Goal: Task Accomplishment & Management: Complete application form

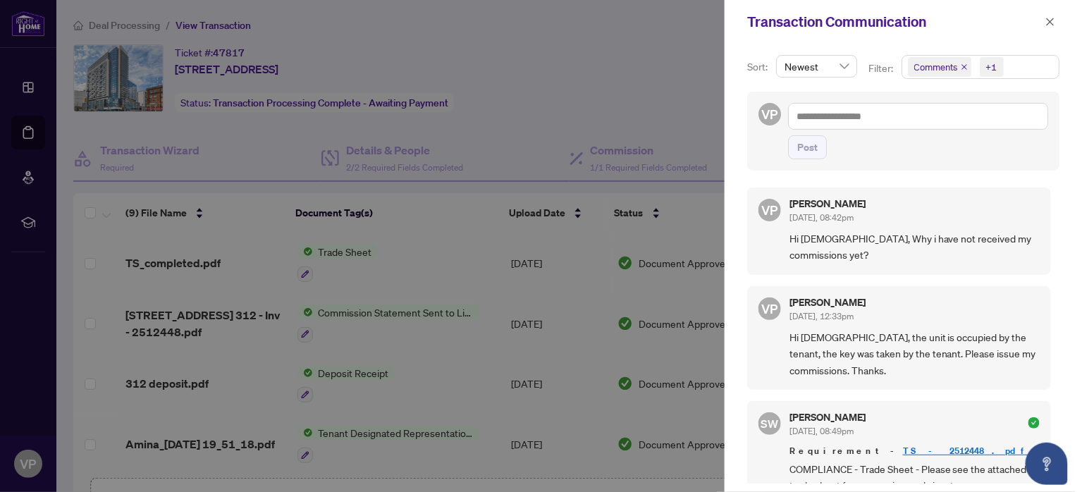
scroll to position [182, 0]
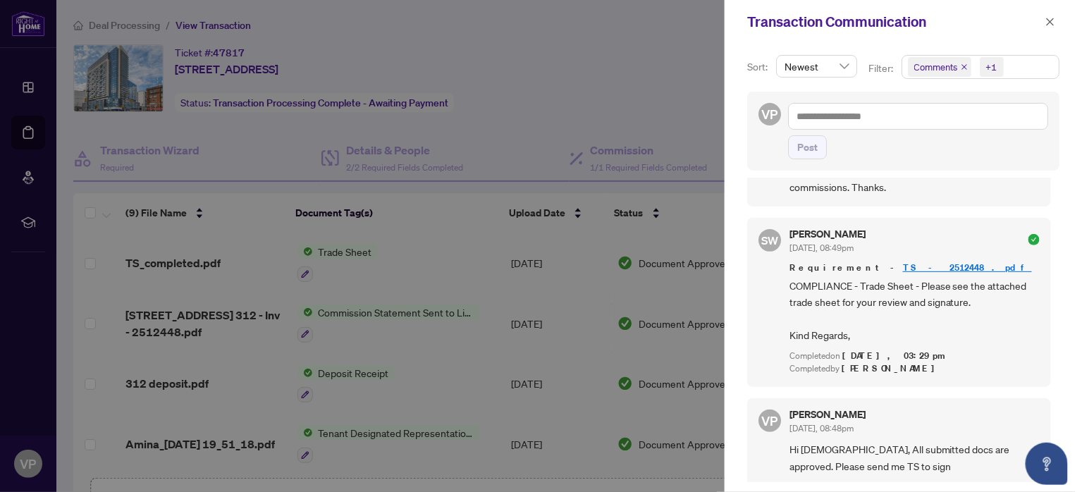
click at [1051, 22] on icon "close" at bounding box center [1051, 22] width 8 height 8
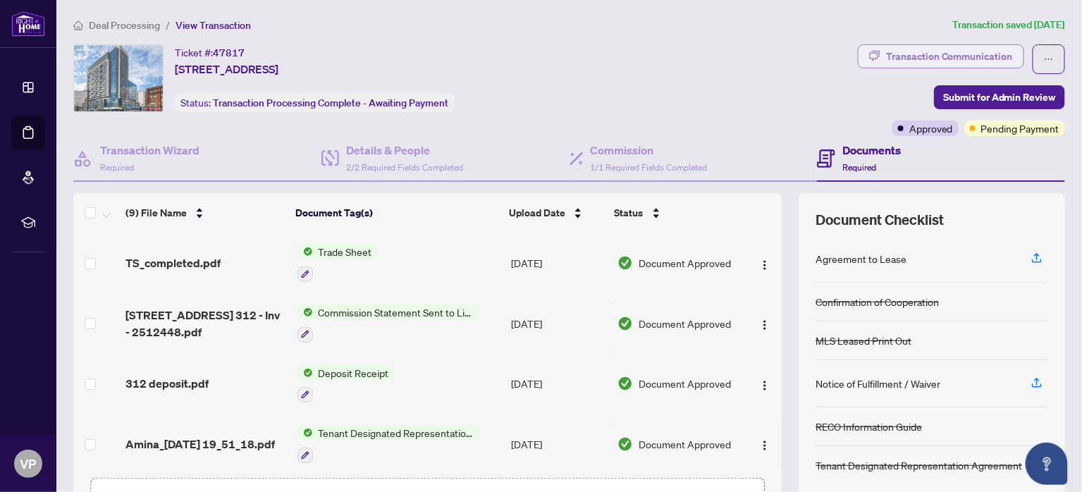
click at [966, 54] on div "Transaction Communication" at bounding box center [949, 56] width 127 height 23
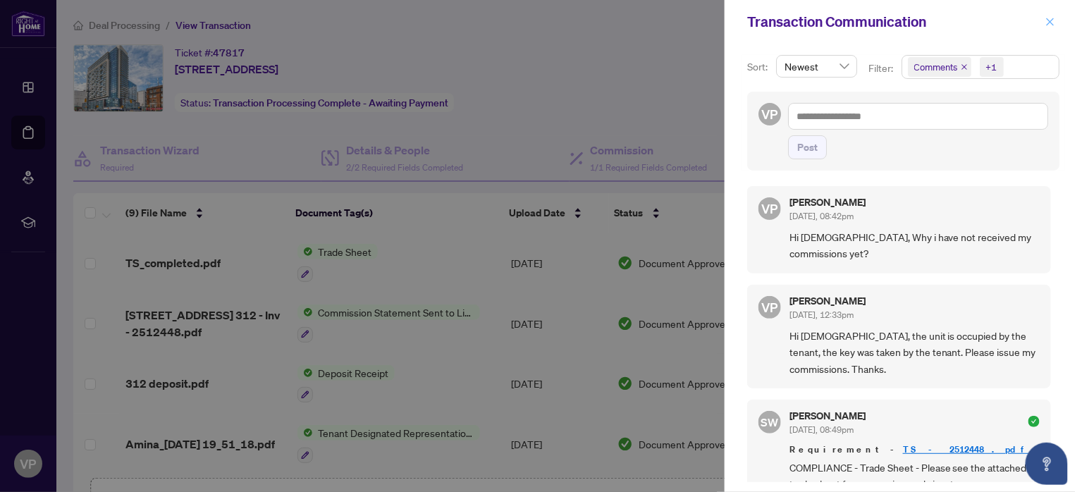
click at [1053, 23] on icon "close" at bounding box center [1050, 22] width 10 height 10
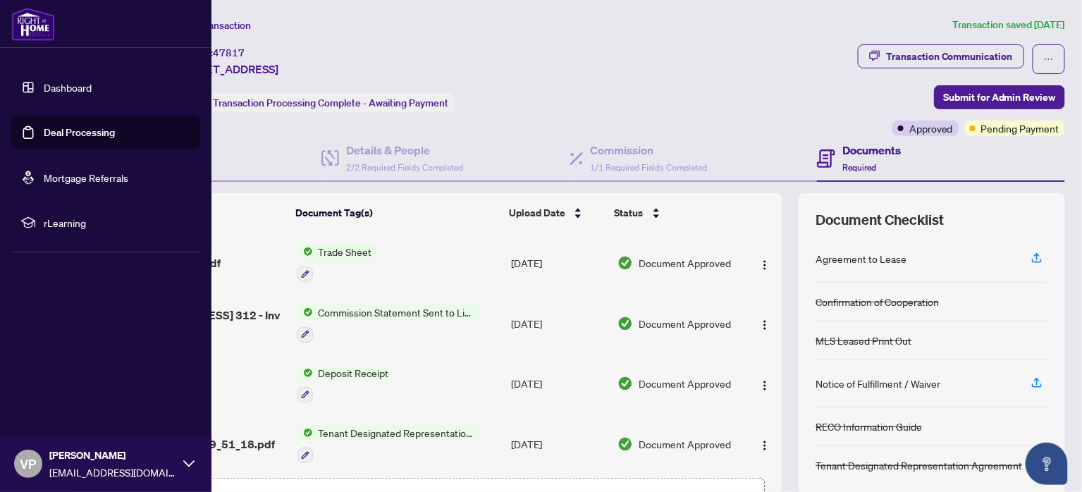
click at [68, 130] on link "Deal Processing" at bounding box center [79, 132] width 71 height 13
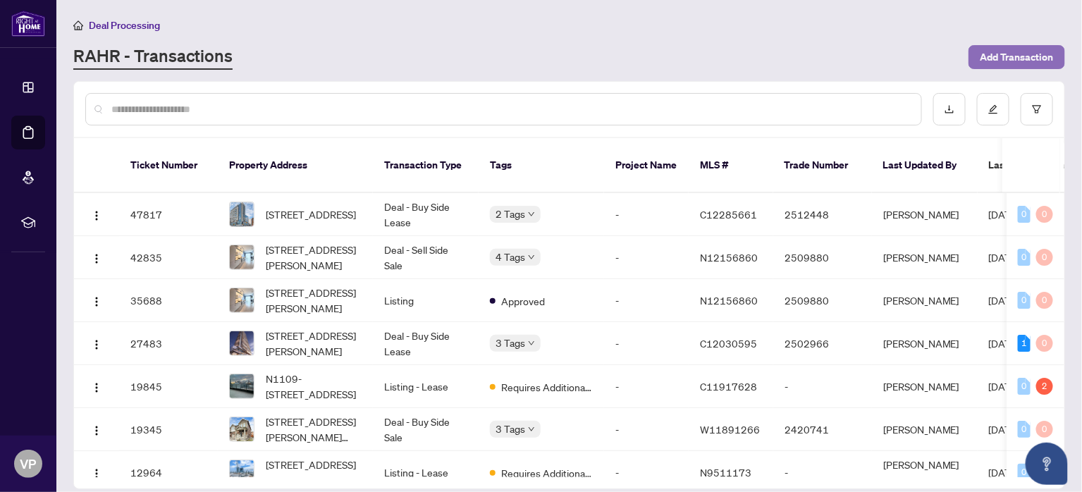
click at [1008, 57] on span "Add Transaction" at bounding box center [1017, 57] width 74 height 23
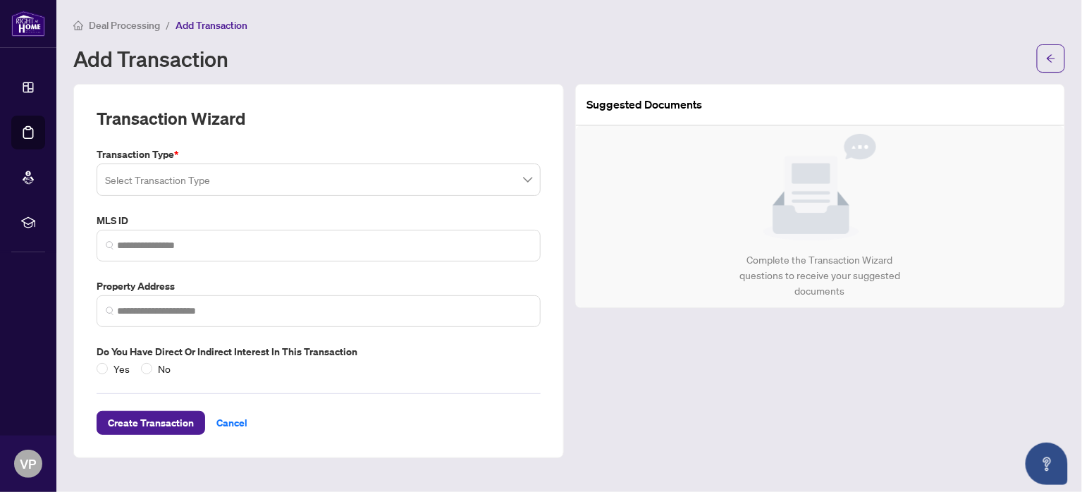
click at [529, 178] on span at bounding box center [318, 179] width 427 height 27
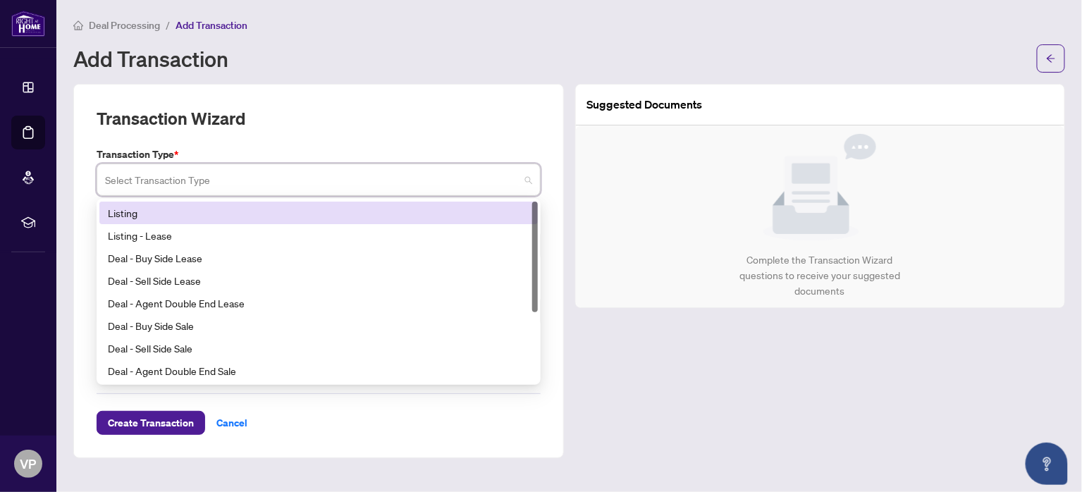
click at [128, 209] on div "Listing" at bounding box center [319, 213] width 422 height 16
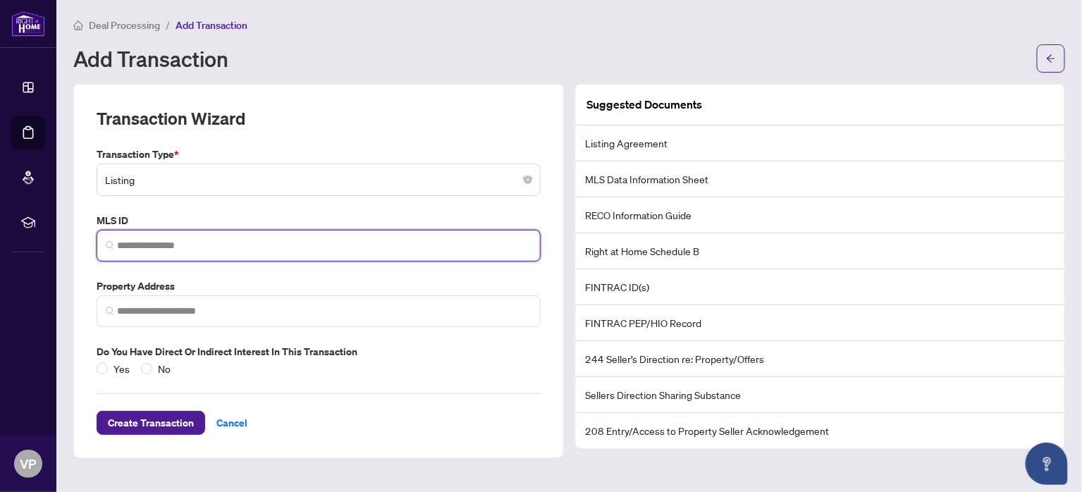
paste input "*********"
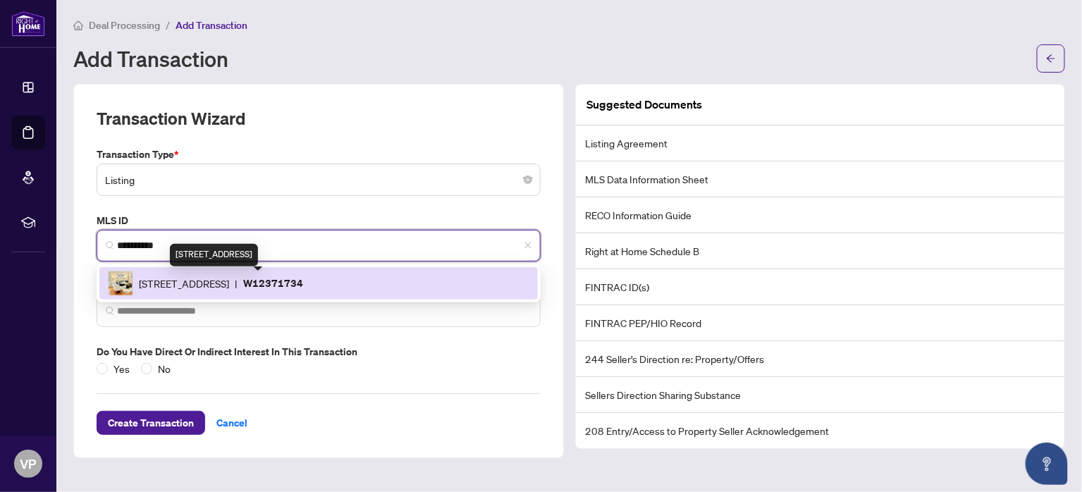
click at [229, 283] on span "[STREET_ADDRESS]" at bounding box center [184, 284] width 90 height 16
type input "*********"
type input "**********"
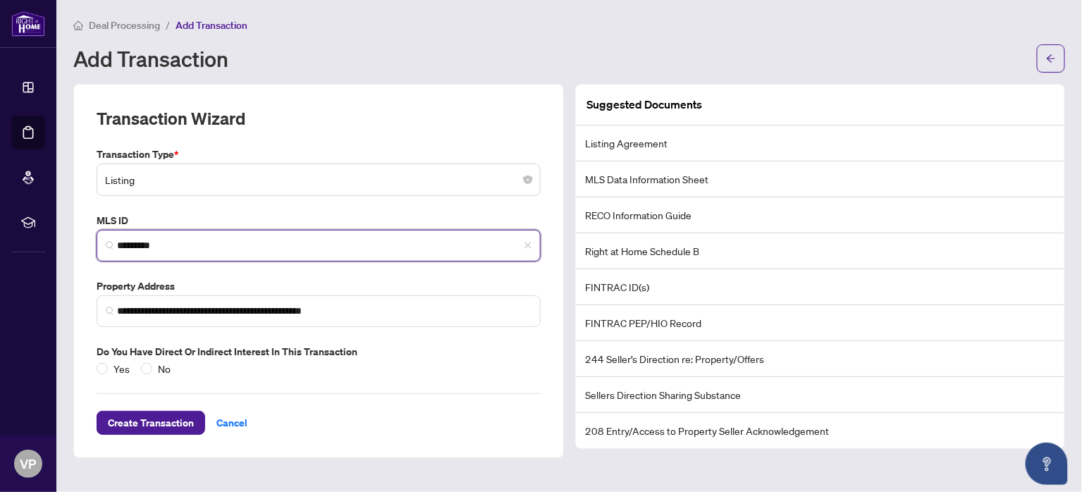
type input "*********"
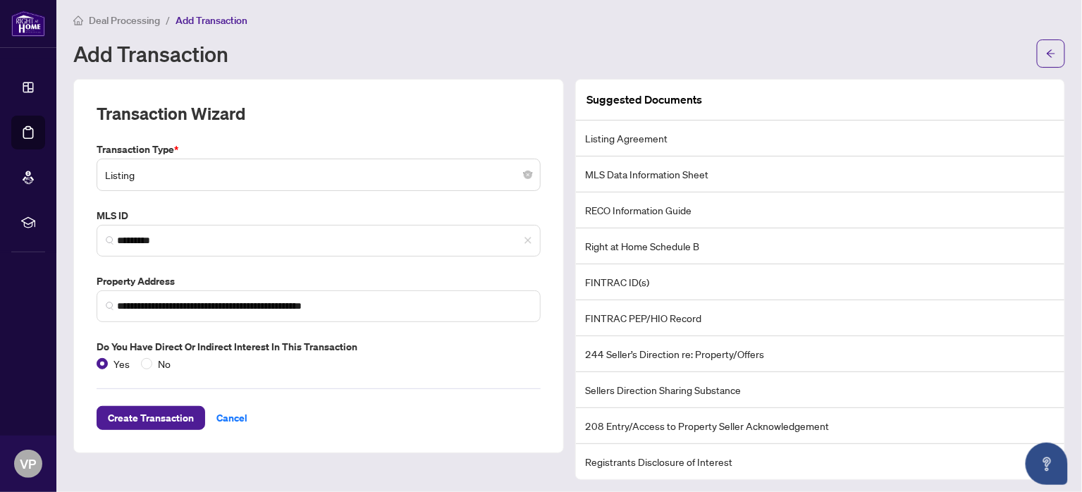
scroll to position [7, 0]
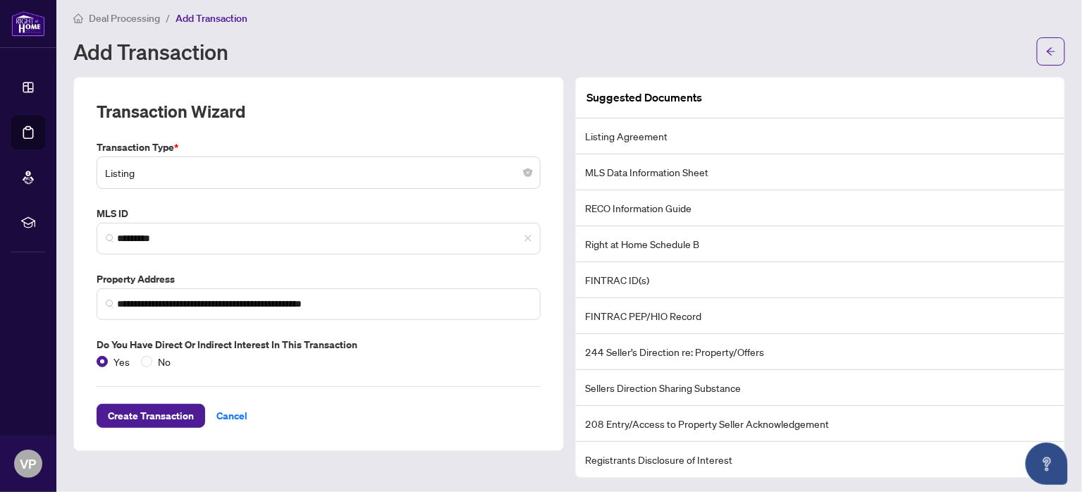
click at [692, 452] on li "Registrants Disclosure of Interest" at bounding box center [820, 459] width 489 height 35
click at [163, 419] on span "Create Transaction" at bounding box center [151, 416] width 86 height 23
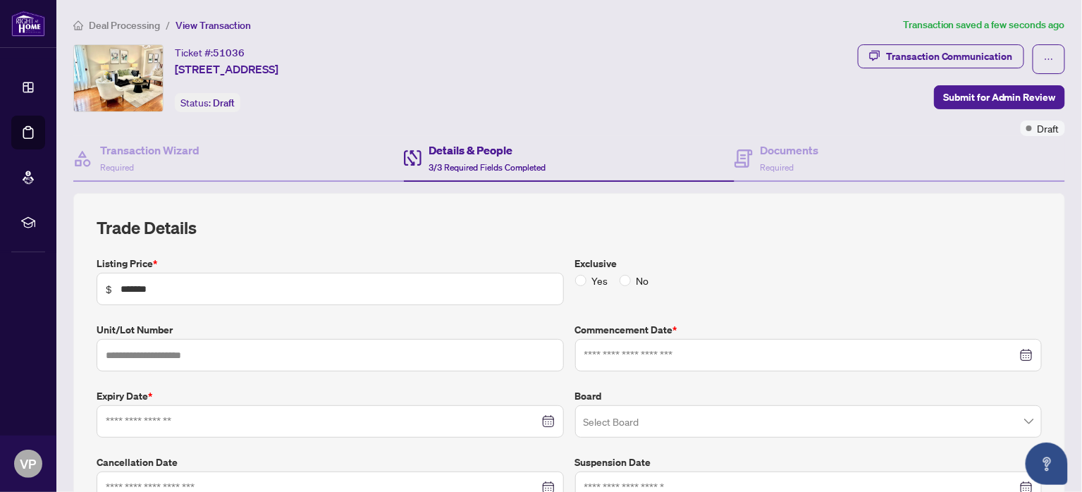
type input "**********"
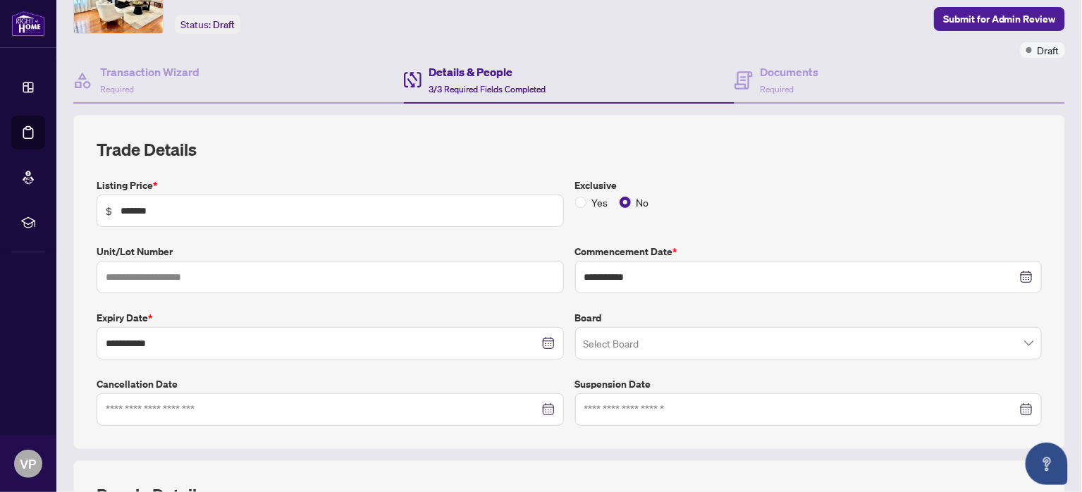
scroll to position [156, 0]
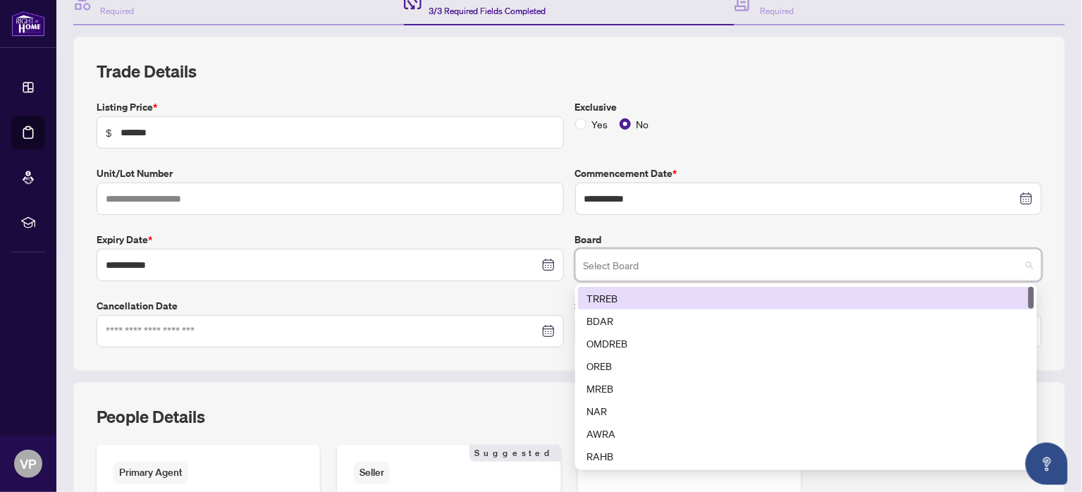
click at [615, 261] on input "search" at bounding box center [803, 267] width 438 height 31
click at [605, 292] on div "TRREB" at bounding box center [805, 298] width 439 height 16
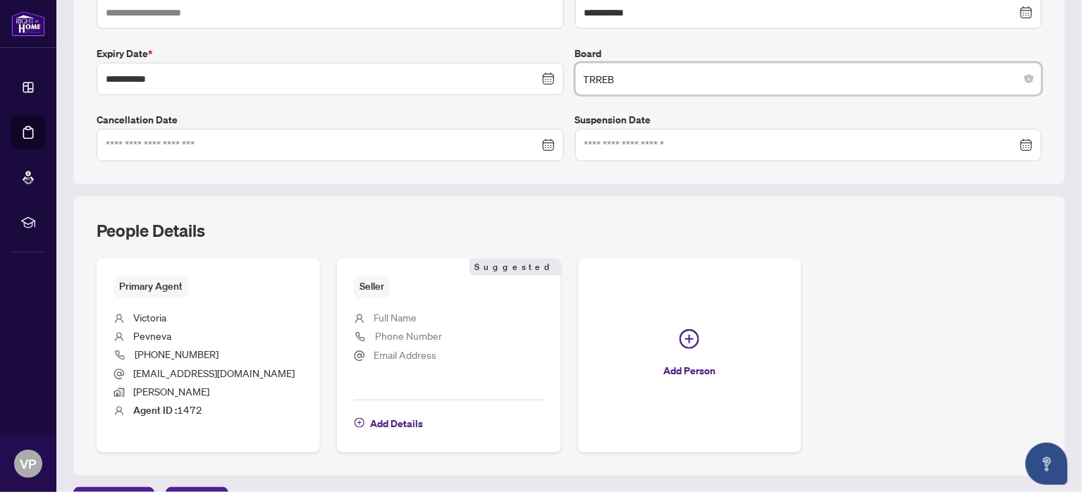
scroll to position [375, 0]
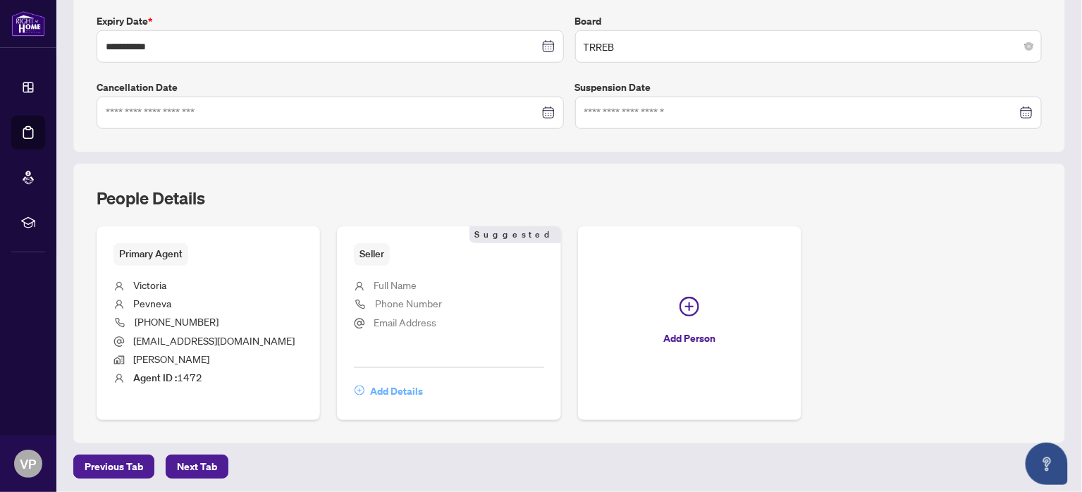
click at [355, 389] on icon "plus-circle" at bounding box center [360, 391] width 10 height 10
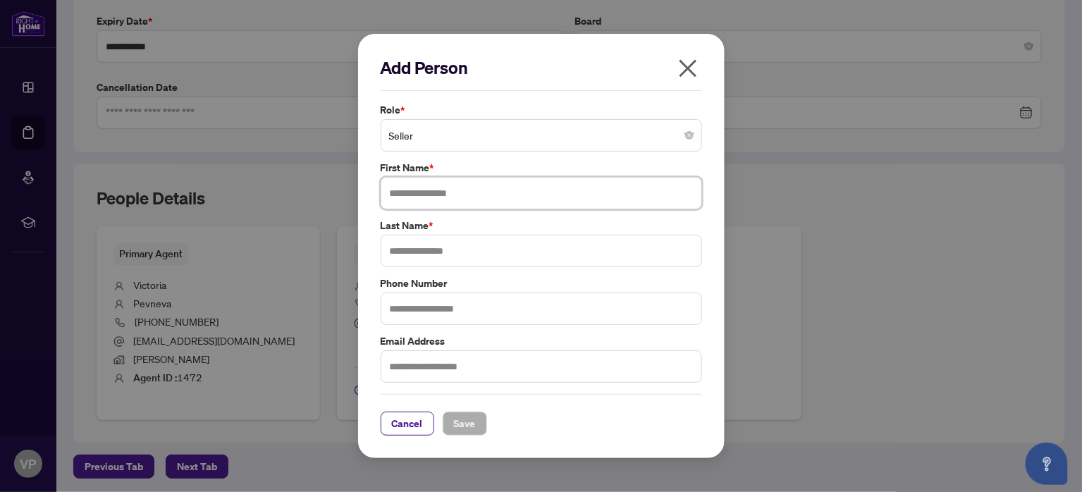
click at [452, 193] on input "text" at bounding box center [541, 193] width 321 height 32
type input "*********"
click at [448, 240] on input "text" at bounding box center [541, 251] width 321 height 32
type input "*******"
click at [446, 307] on input "text" at bounding box center [541, 309] width 321 height 32
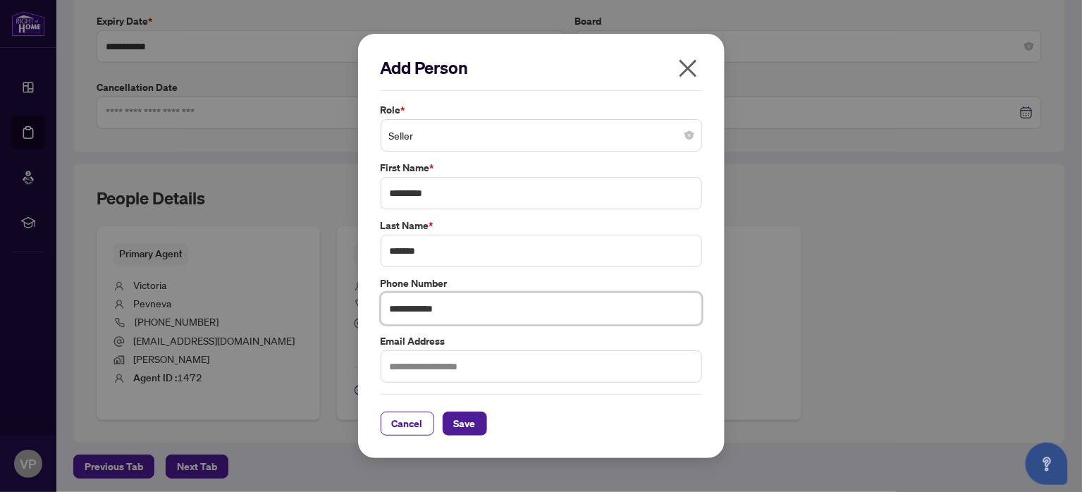
type input "**********"
click at [454, 364] on input "text" at bounding box center [541, 366] width 321 height 32
type input "**********"
click at [466, 423] on span "Save" at bounding box center [465, 423] width 22 height 23
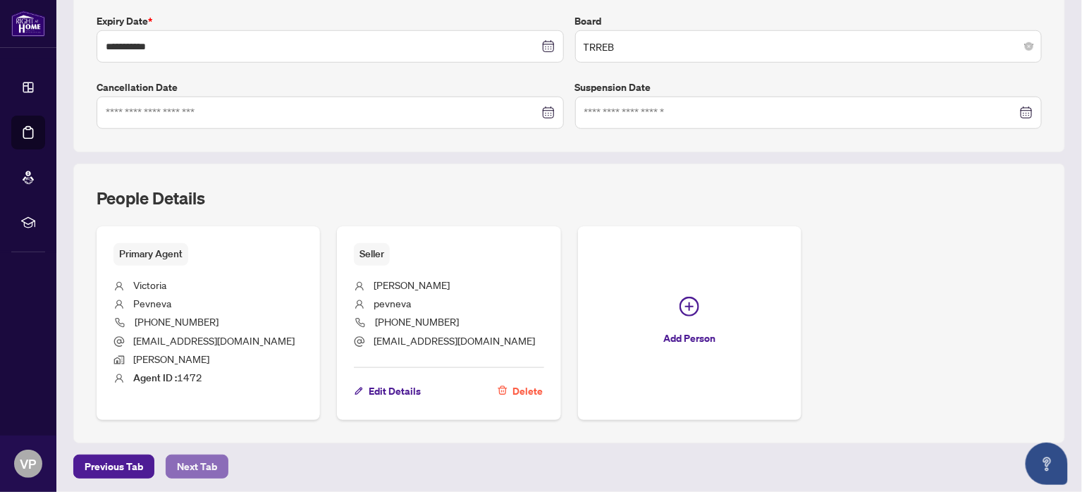
click at [195, 462] on span "Next Tab" at bounding box center [197, 466] width 40 height 23
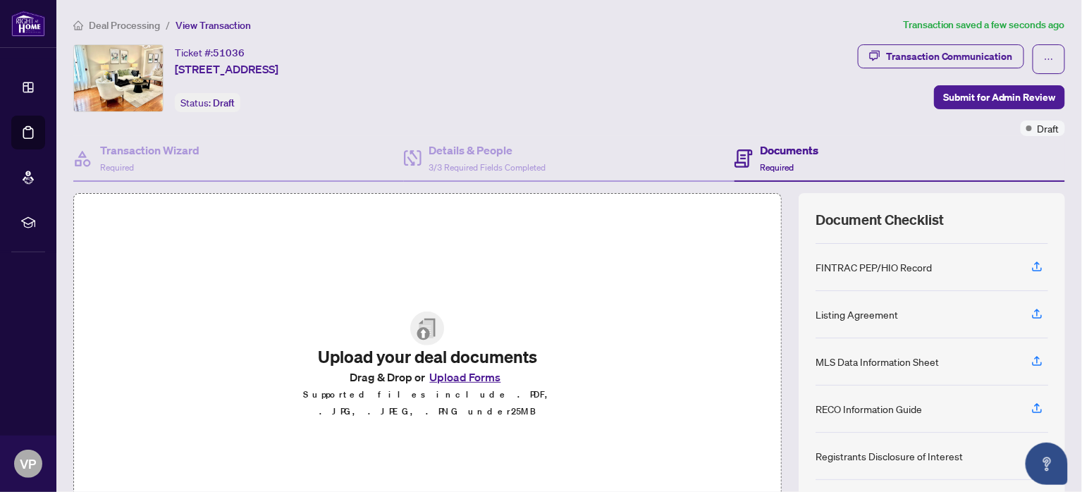
scroll to position [78, 0]
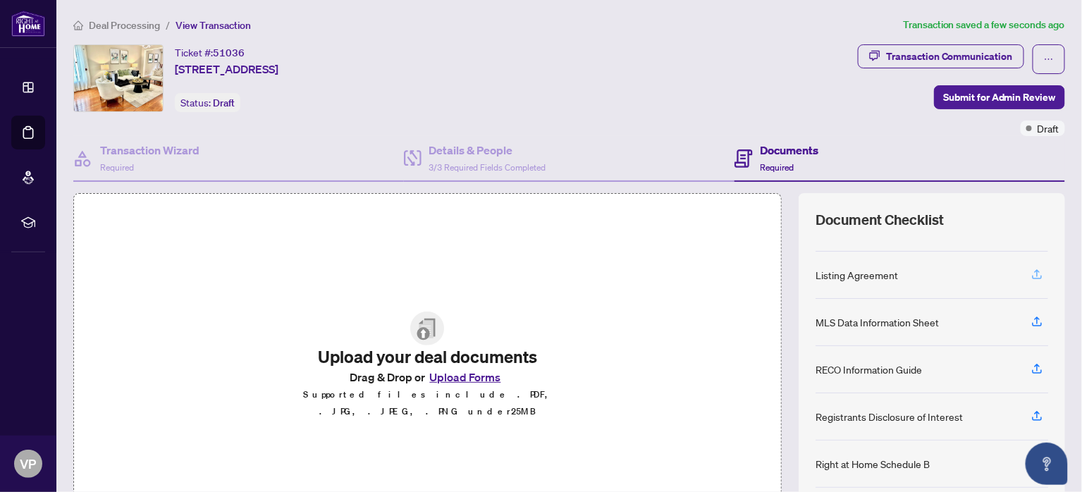
click at [1031, 271] on icon "button" at bounding box center [1037, 274] width 13 height 13
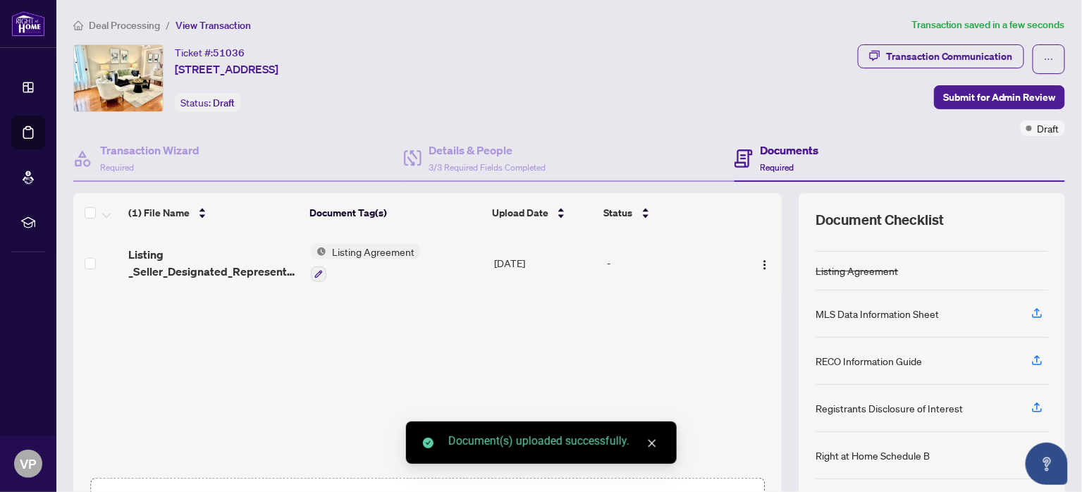
scroll to position [156, 0]
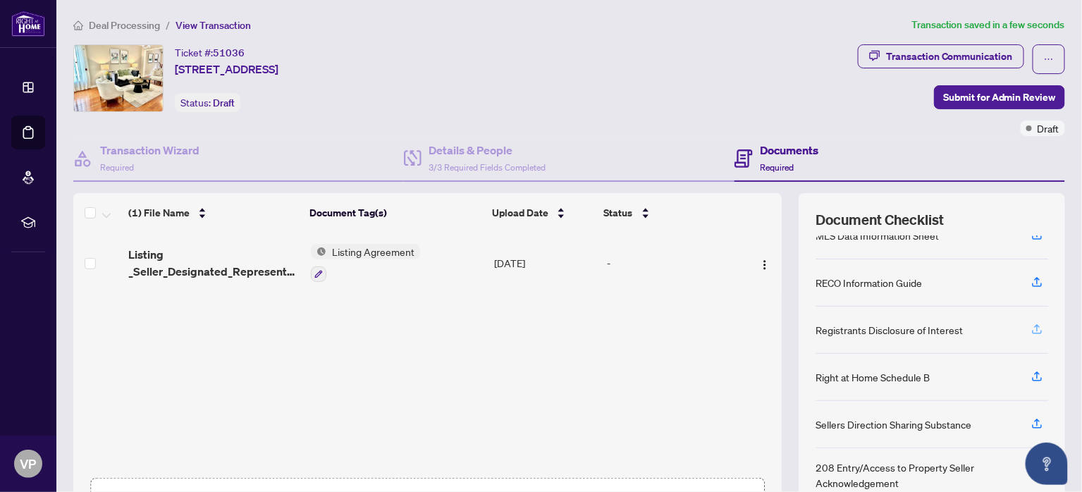
click at [1031, 328] on icon "button" at bounding box center [1037, 329] width 13 height 13
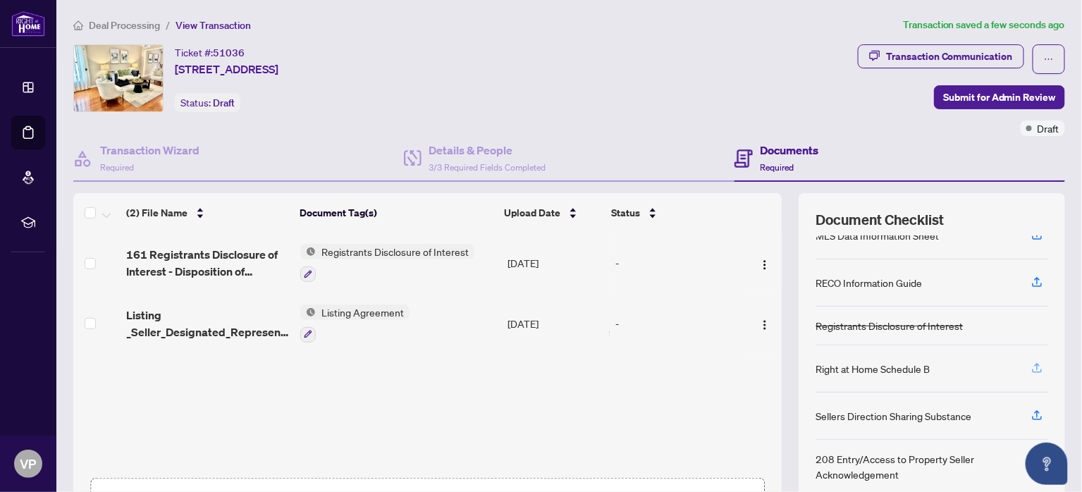
click at [1031, 364] on icon "button" at bounding box center [1037, 368] width 13 height 13
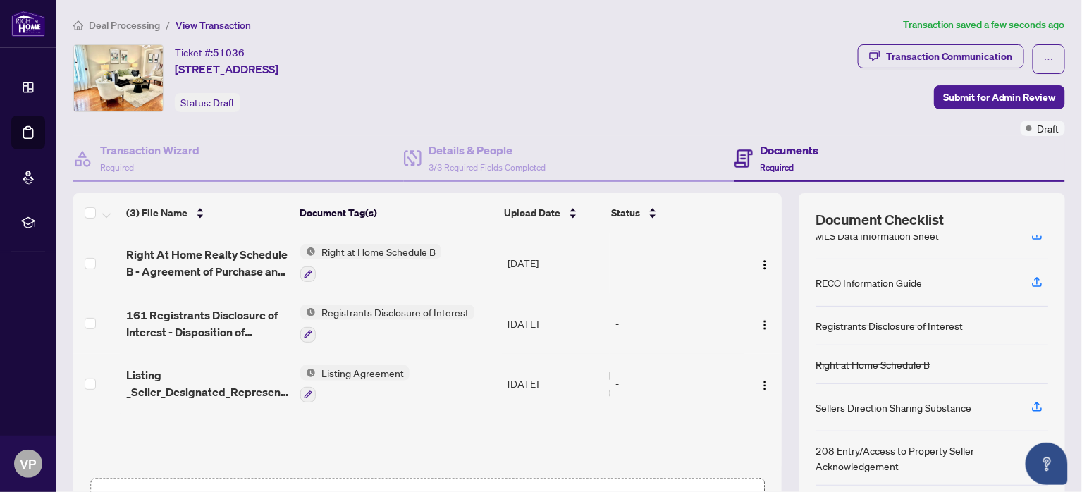
scroll to position [169, 0]
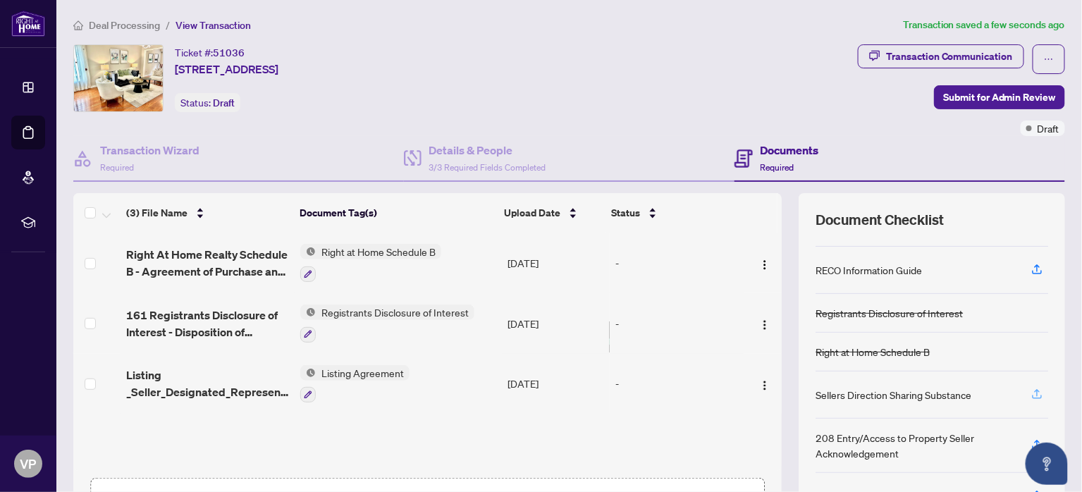
click at [1031, 391] on icon "button" at bounding box center [1037, 394] width 13 height 13
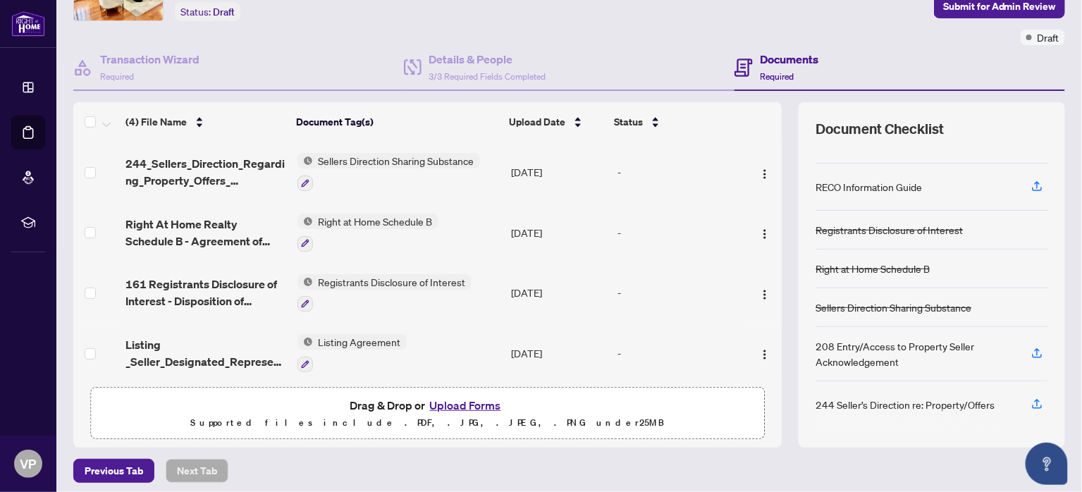
scroll to position [96, 0]
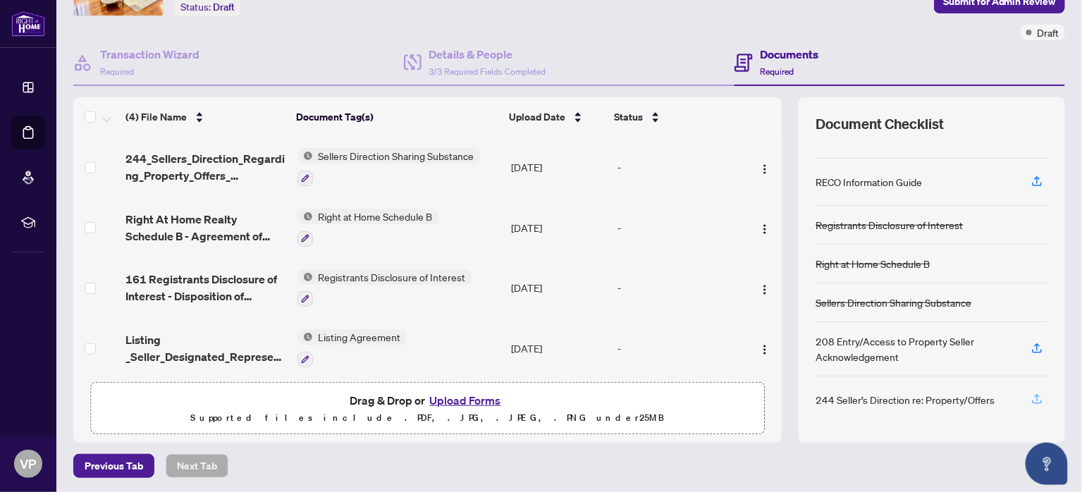
click at [1031, 393] on icon "button" at bounding box center [1037, 399] width 13 height 13
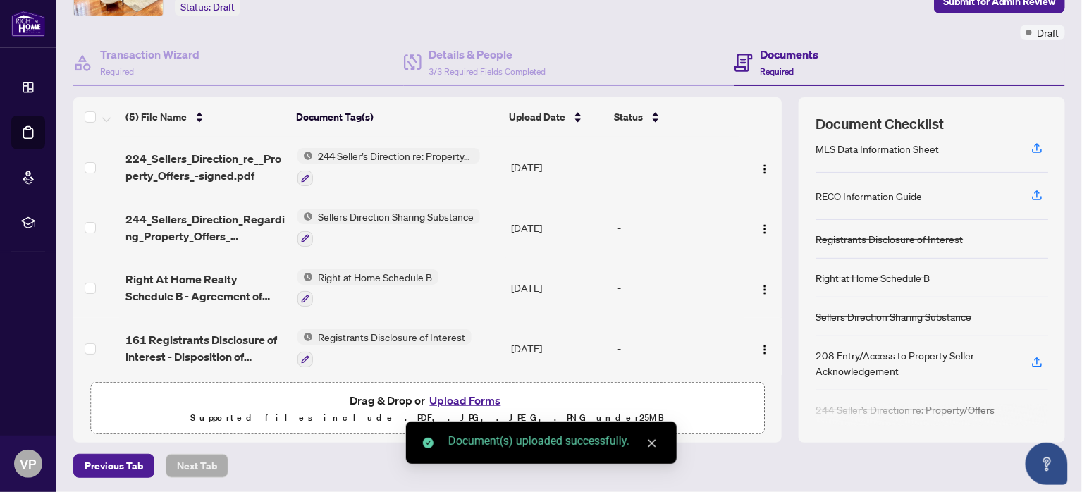
scroll to position [153, 0]
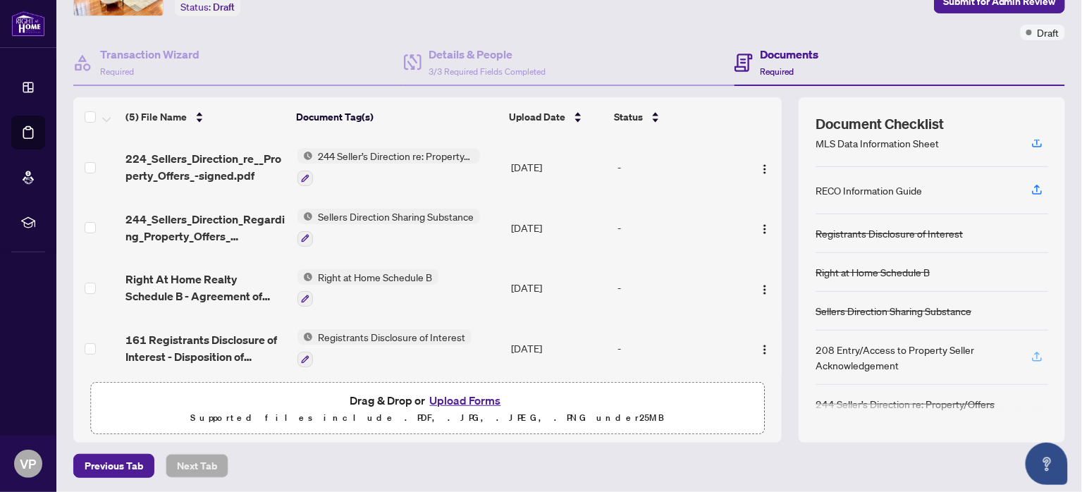
click at [1031, 354] on icon "button" at bounding box center [1037, 356] width 13 height 13
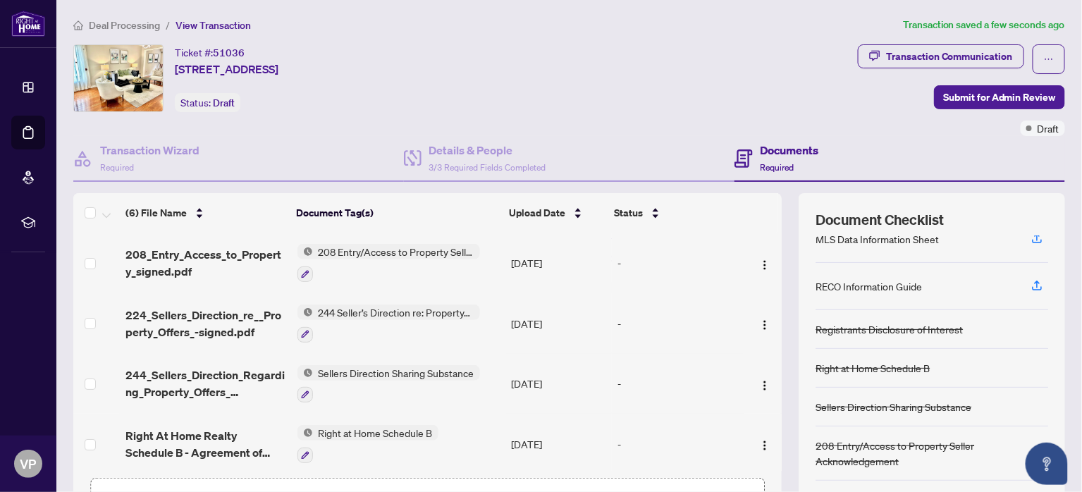
click at [908, 145] on div "Documents Required" at bounding box center [900, 159] width 331 height 46
click at [958, 95] on span "Submit for Admin Review" at bounding box center [999, 97] width 113 height 23
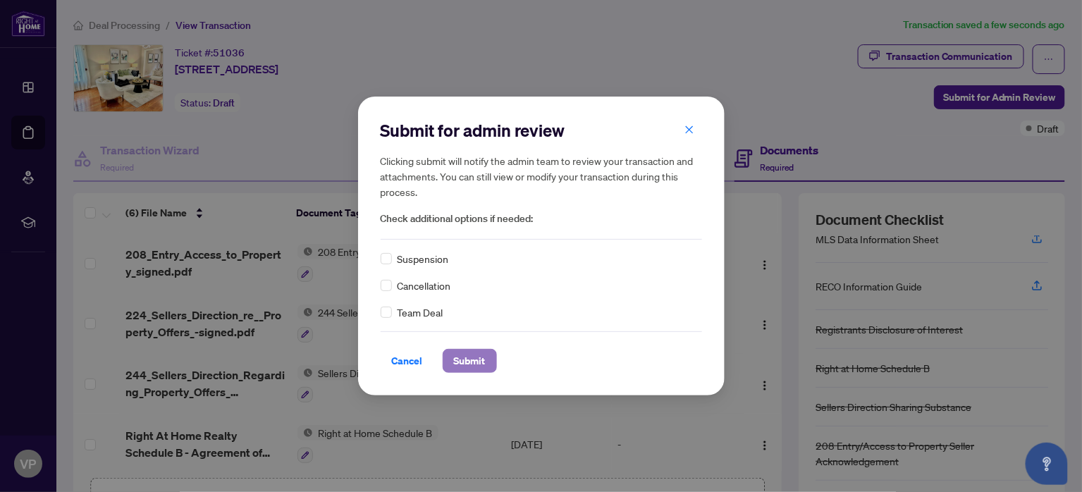
click at [477, 358] on span "Submit" at bounding box center [470, 361] width 32 height 23
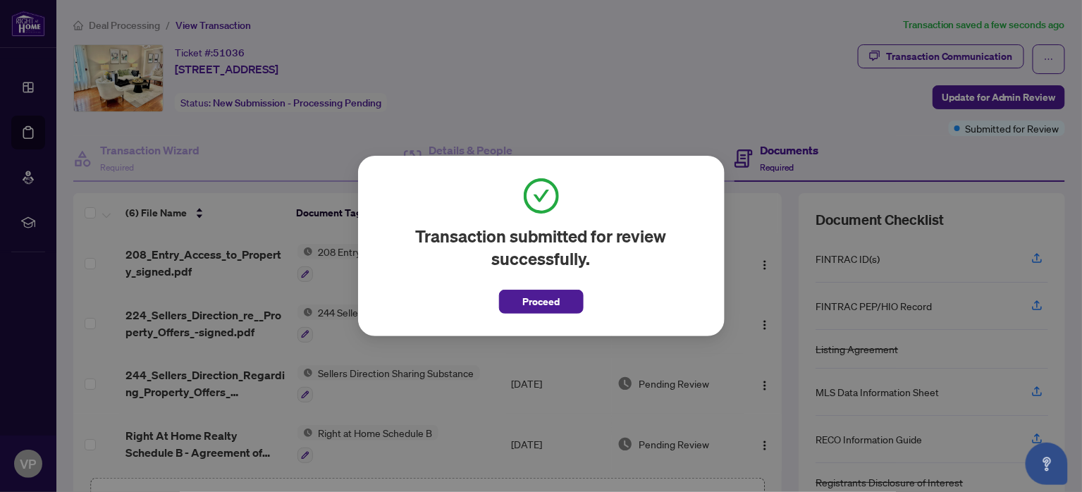
click at [692, 94] on div "Transaction submitted for review successfully. Proceed Cancel OK" at bounding box center [541, 246] width 1082 height 492
